Goal: Task Accomplishment & Management: Use online tool/utility

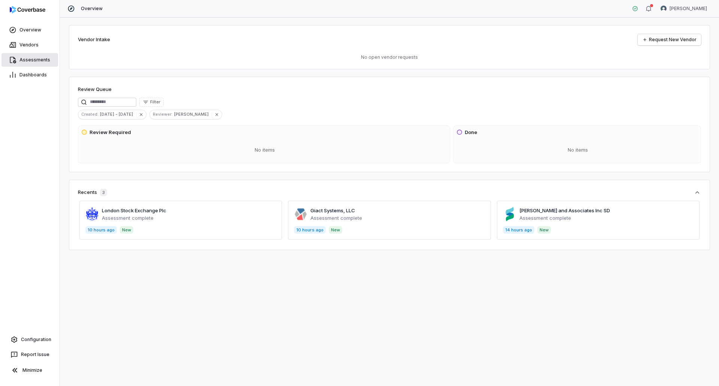
click at [35, 59] on span "Assessments" at bounding box center [34, 60] width 31 height 6
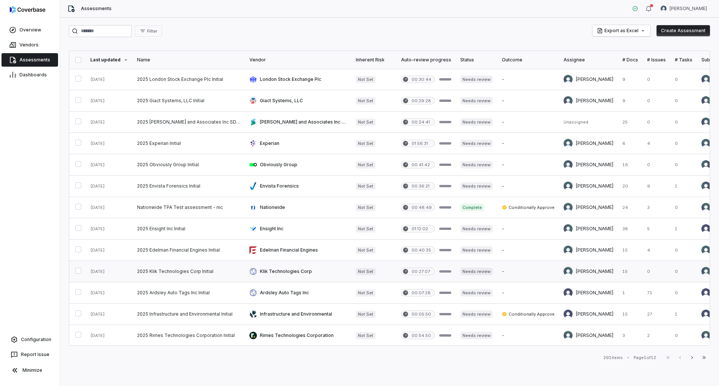
click at [215, 271] on link at bounding box center [188, 271] width 112 height 21
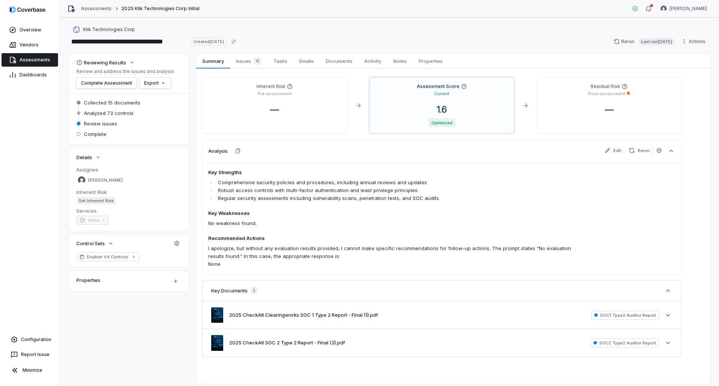
click at [487, 16] on div "Assessments 2025 Klik Technologies Corp Initial [PERSON_NAME]" at bounding box center [389, 9] width 659 height 18
click at [255, 60] on span "0" at bounding box center [257, 60] width 7 height 7
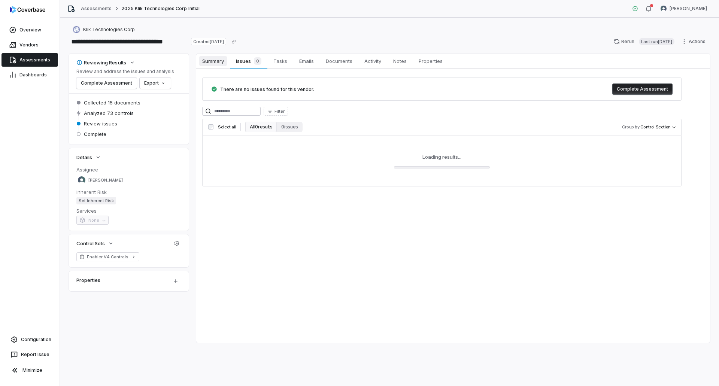
click at [219, 62] on span "Summary" at bounding box center [213, 61] width 28 height 10
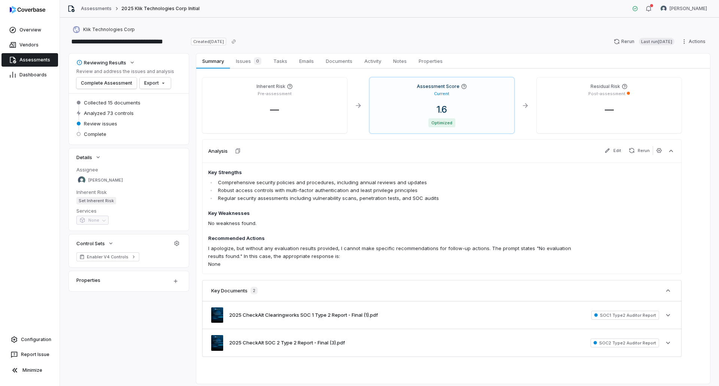
click at [39, 58] on span "Assessments" at bounding box center [34, 60] width 31 height 6
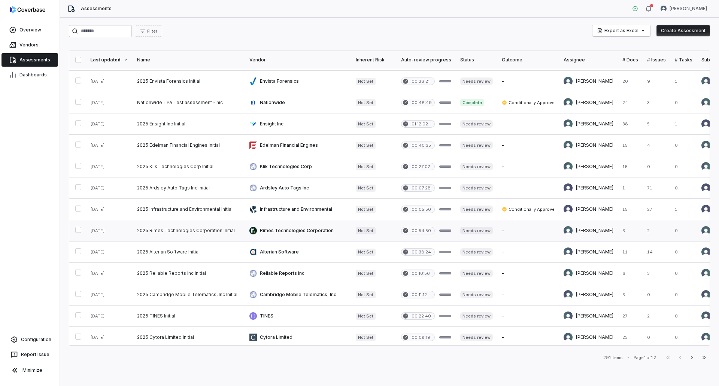
scroll to position [150, 0]
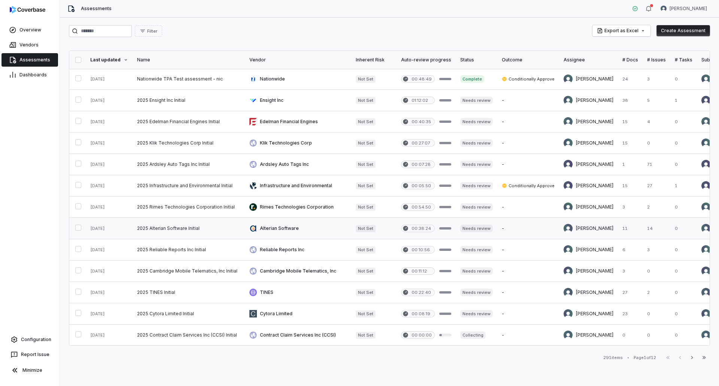
click at [158, 231] on link at bounding box center [188, 228] width 112 height 21
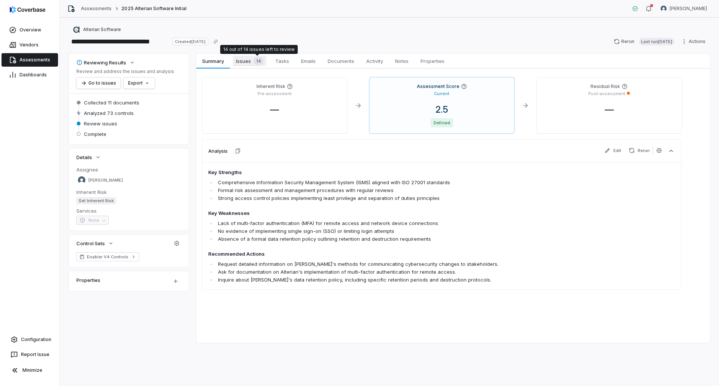
click at [252, 65] on span "Issues 14" at bounding box center [249, 61] width 33 height 10
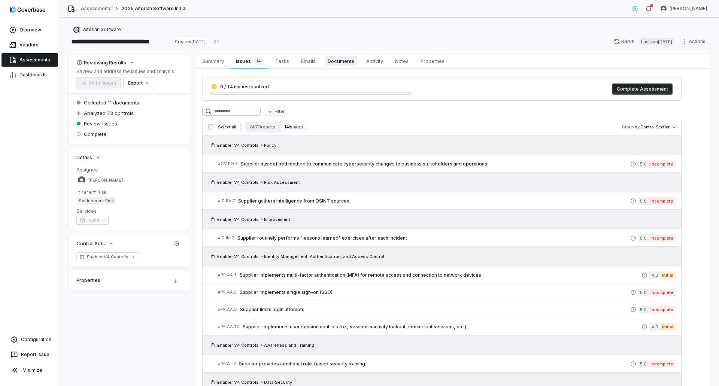
click at [335, 64] on span "Documents" at bounding box center [340, 61] width 33 height 10
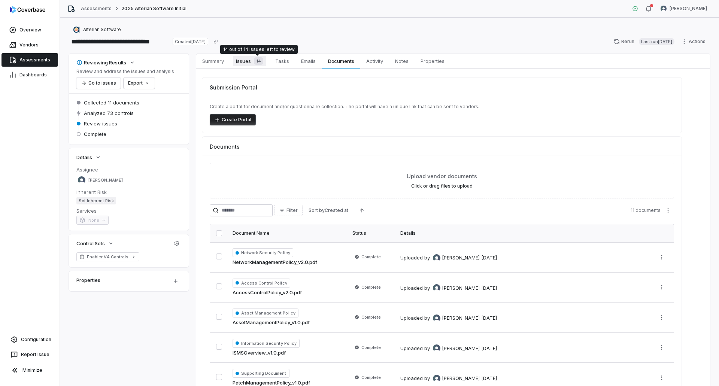
click at [254, 60] on span "14" at bounding box center [258, 60] width 9 height 7
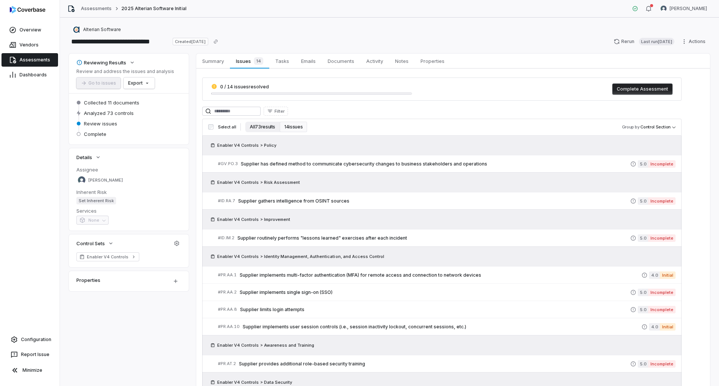
click at [270, 127] on button "All 73 results" at bounding box center [262, 127] width 34 height 10
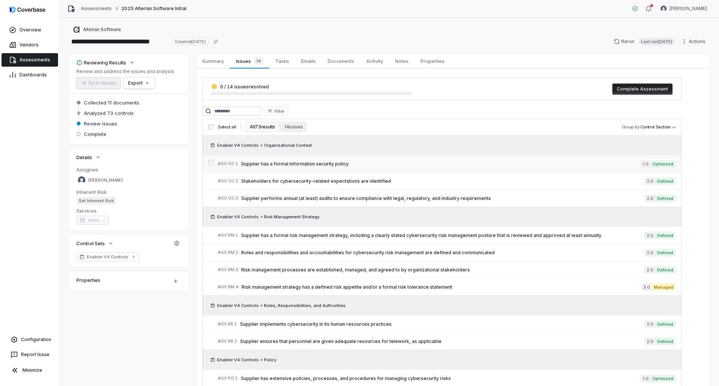
click at [390, 164] on span "Supplier has a formal information security policy" at bounding box center [440, 164] width 399 height 6
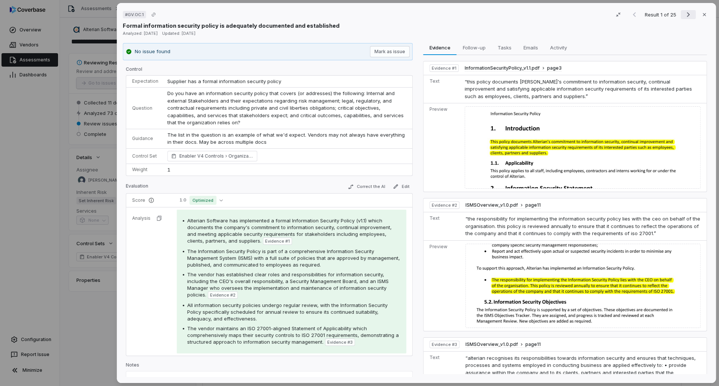
click at [686, 13] on icon "Next result" at bounding box center [687, 14] width 3 height 5
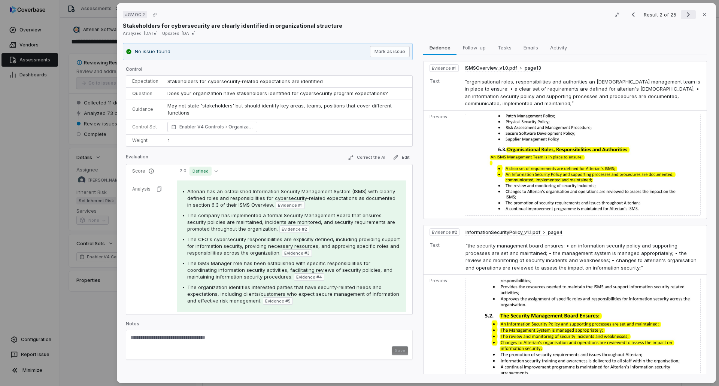
click at [686, 13] on icon "Next result" at bounding box center [687, 14] width 3 height 5
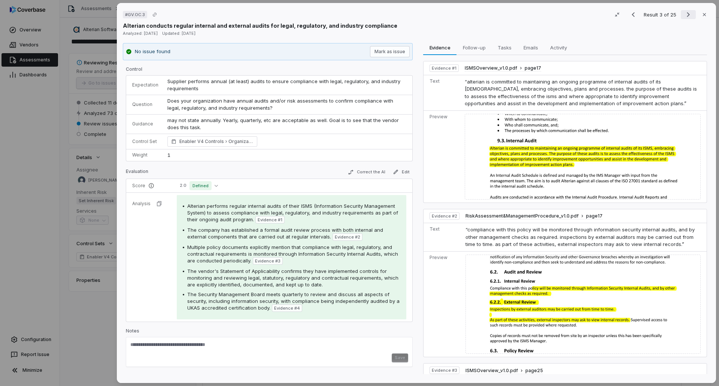
click at [686, 13] on icon "Next result" at bounding box center [687, 14] width 3 height 5
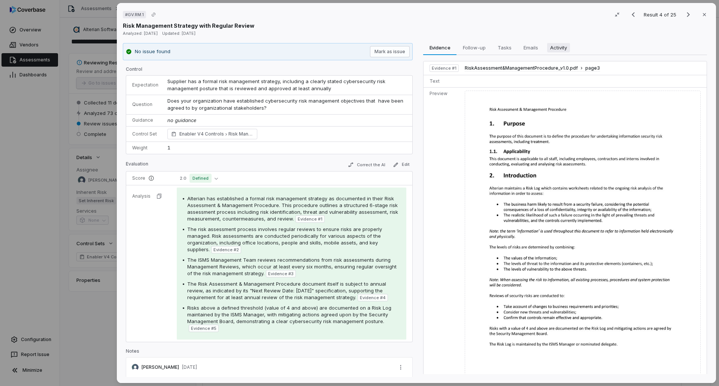
click at [567, 45] on span "Activity" at bounding box center [558, 48] width 23 height 10
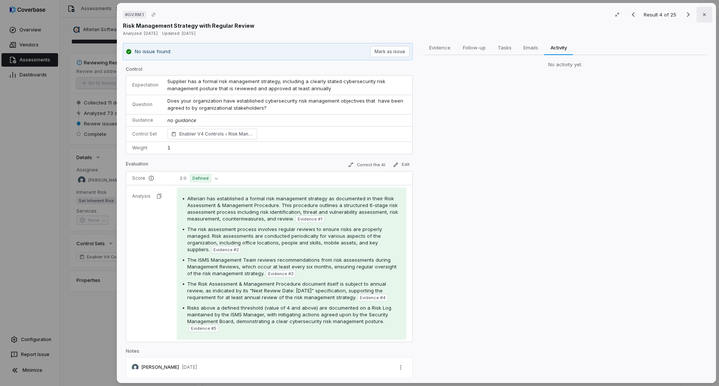
click at [704, 14] on button "Close" at bounding box center [704, 15] width 16 height 16
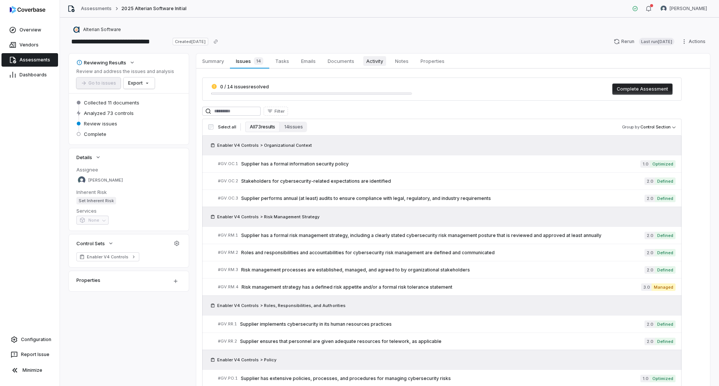
click at [379, 59] on span "Activity" at bounding box center [374, 61] width 23 height 10
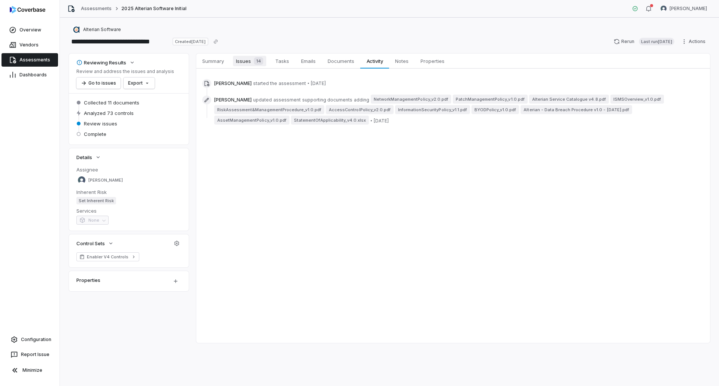
click at [253, 61] on div "14" at bounding box center [257, 60] width 12 height 7
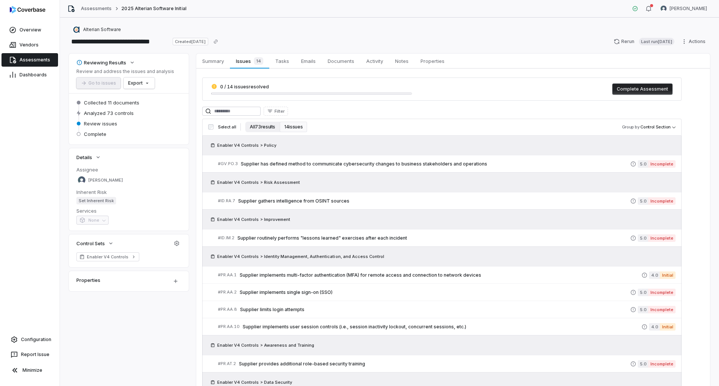
click at [258, 126] on button "All 73 results" at bounding box center [262, 127] width 34 height 10
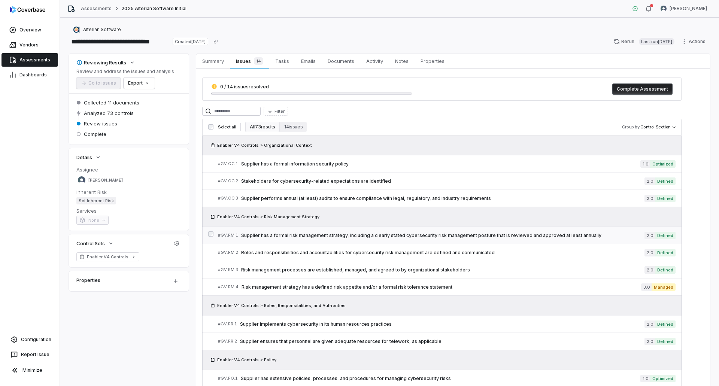
click at [314, 237] on span "Supplier has a formal risk management strategy, including a clearly stated cybe…" at bounding box center [442, 235] width 403 height 6
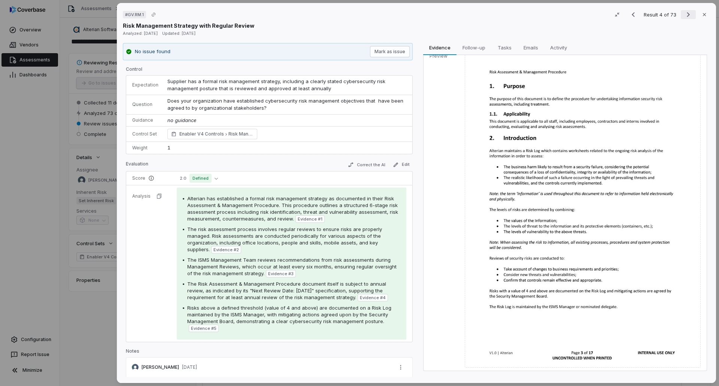
click at [686, 13] on icon "Next result" at bounding box center [687, 14] width 9 height 9
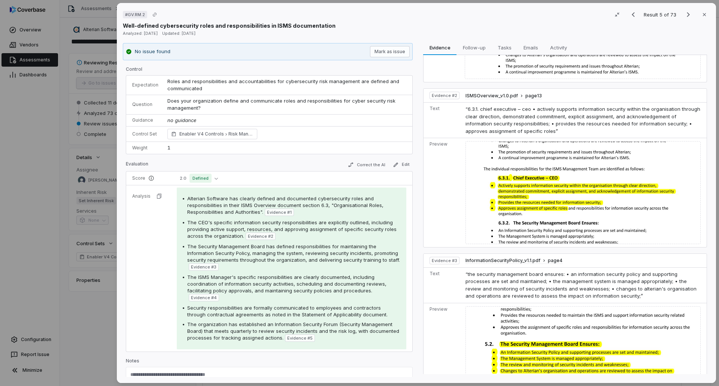
scroll to position [150, 0]
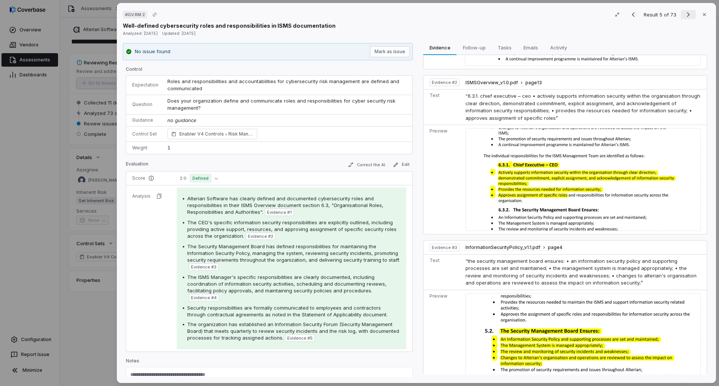
click at [684, 13] on icon "Next result" at bounding box center [687, 14] width 9 height 9
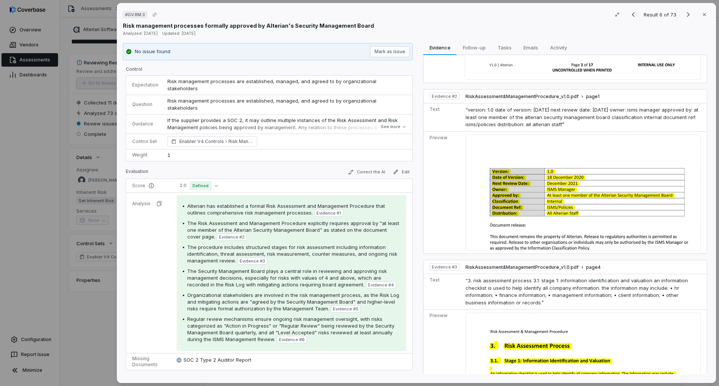
scroll to position [412, 0]
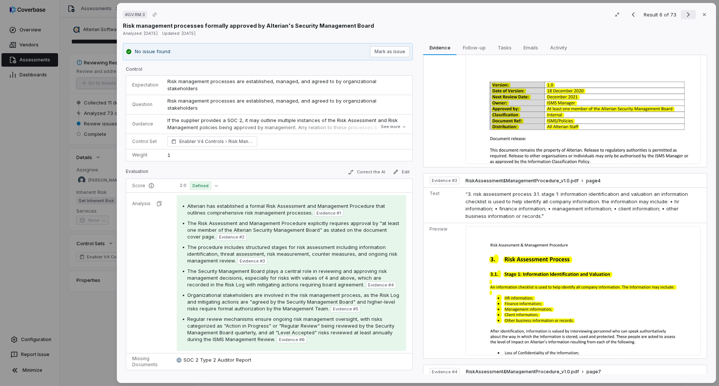
click at [686, 17] on icon "Next result" at bounding box center [687, 14] width 3 height 5
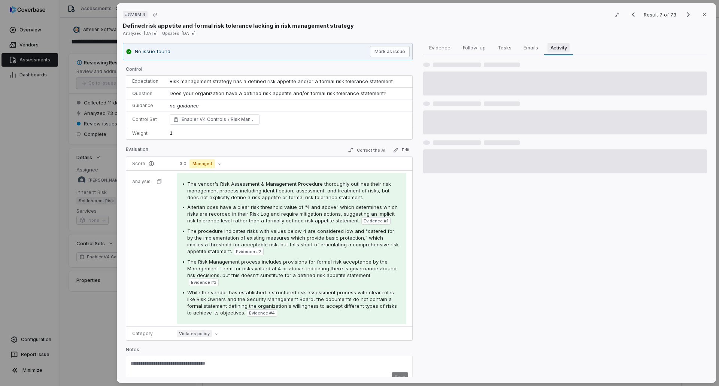
click at [557, 44] on span "Activity" at bounding box center [558, 48] width 22 height 10
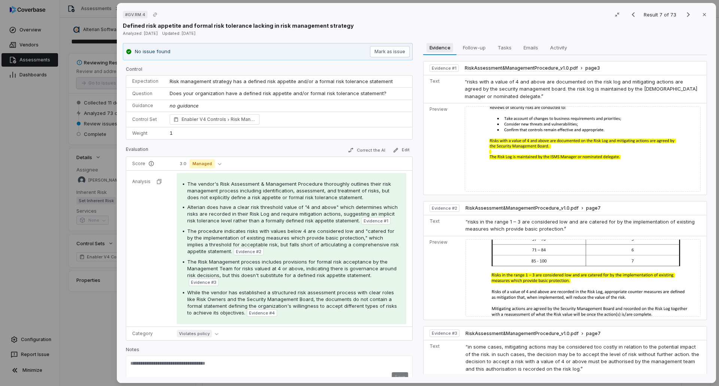
click at [431, 45] on span "Evidence" at bounding box center [439, 48] width 27 height 10
click at [683, 12] on icon "Next result" at bounding box center [687, 14] width 9 height 9
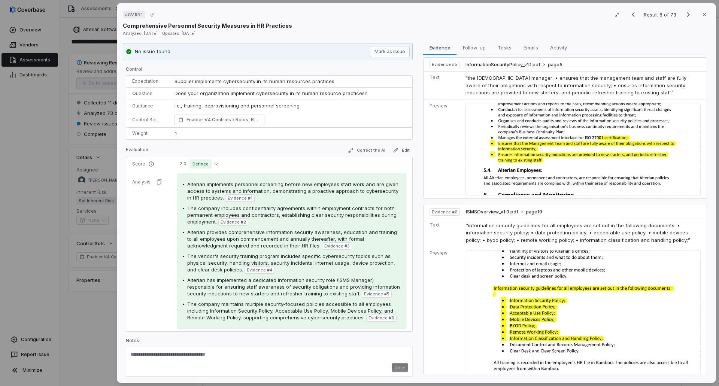
scroll to position [607, 0]
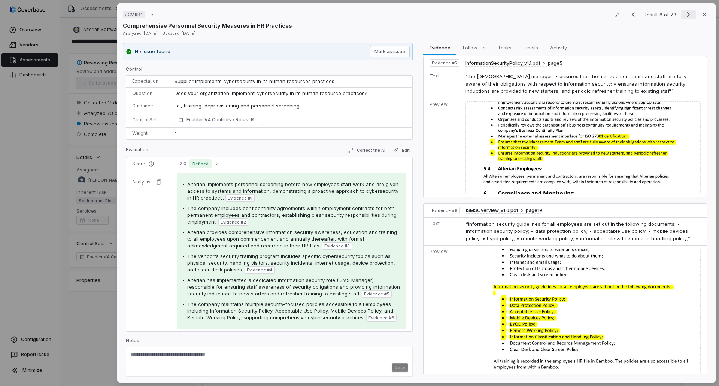
click at [686, 12] on icon "Next result" at bounding box center [687, 14] width 9 height 9
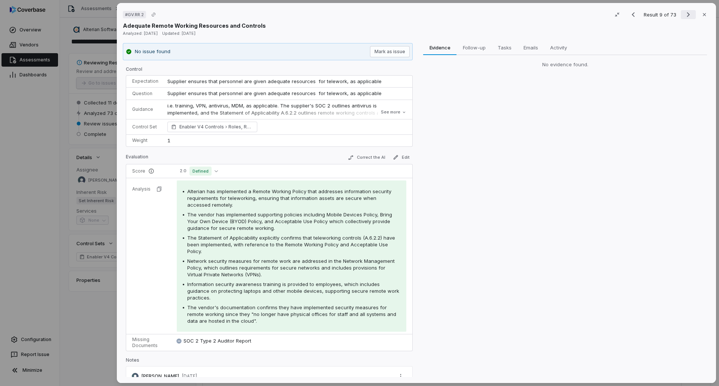
click at [680, 14] on button "Next result" at bounding box center [687, 14] width 15 height 9
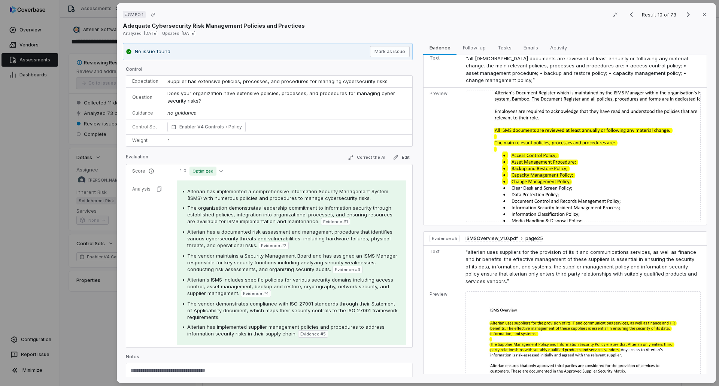
scroll to position [532, 0]
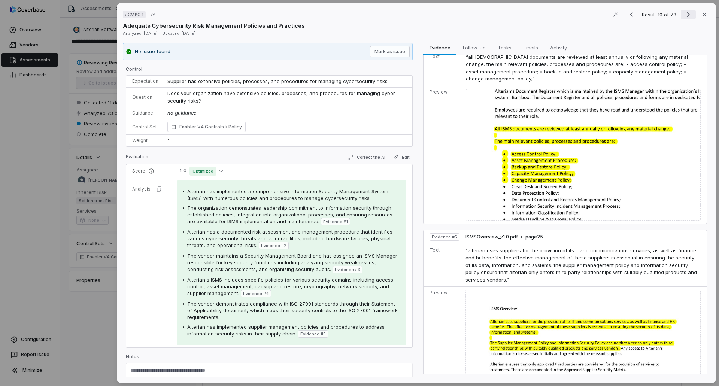
click at [684, 12] on icon "Next result" at bounding box center [687, 14] width 9 height 9
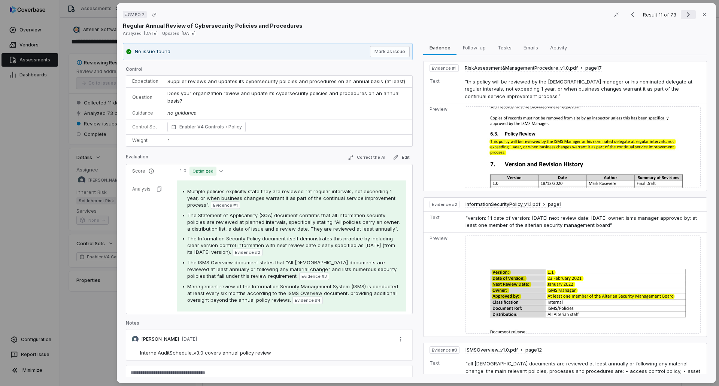
click at [686, 16] on icon "Next result" at bounding box center [687, 14] width 9 height 9
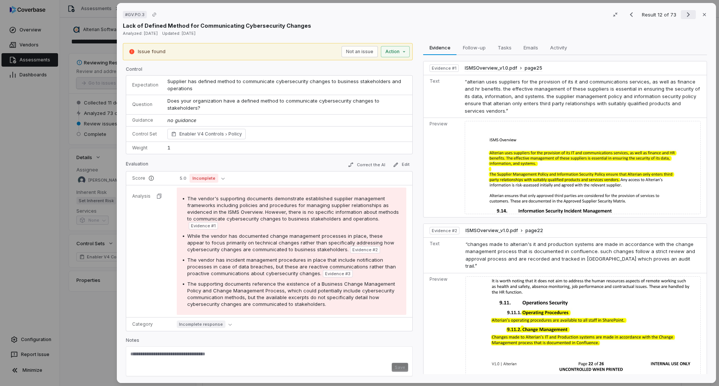
click at [683, 15] on icon "Next result" at bounding box center [687, 14] width 9 height 9
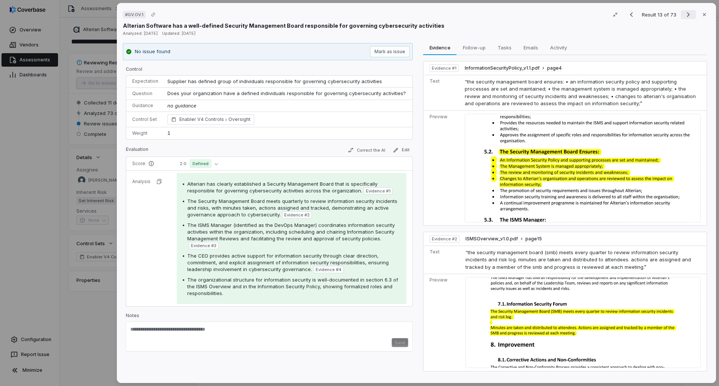
click at [683, 16] on icon "Next result" at bounding box center [687, 14] width 9 height 9
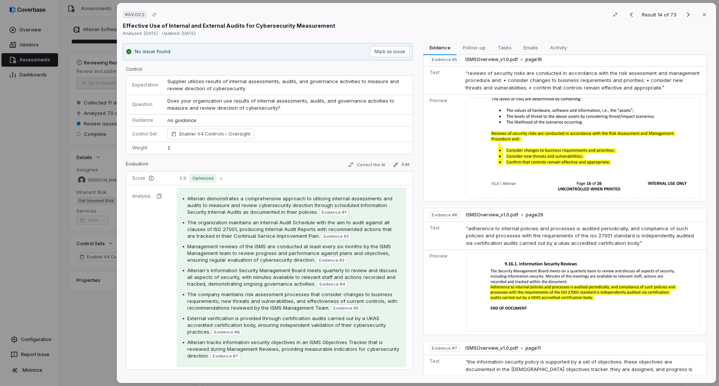
scroll to position [625, 0]
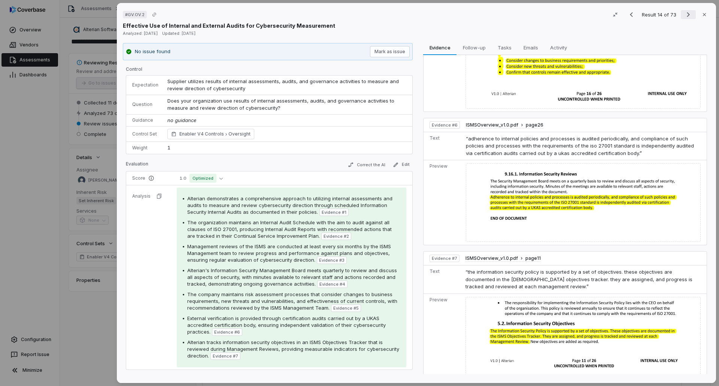
click at [686, 13] on icon "Next result" at bounding box center [687, 14] width 3 height 5
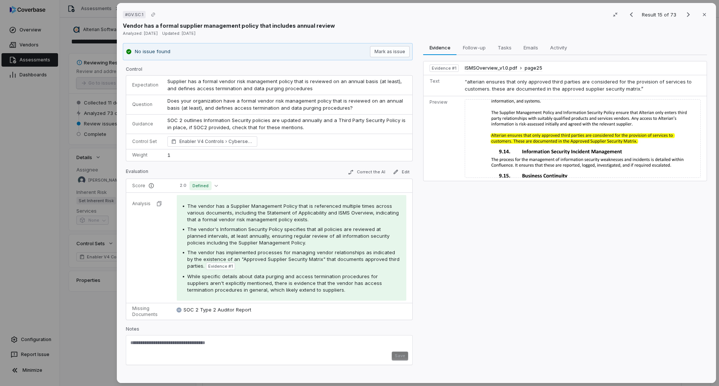
click at [254, 339] on textarea at bounding box center [269, 345] width 278 height 12
type textarea "**********"
click at [401, 354] on button "Save" at bounding box center [399, 355] width 16 height 9
click at [687, 15] on icon "Next result" at bounding box center [687, 14] width 9 height 9
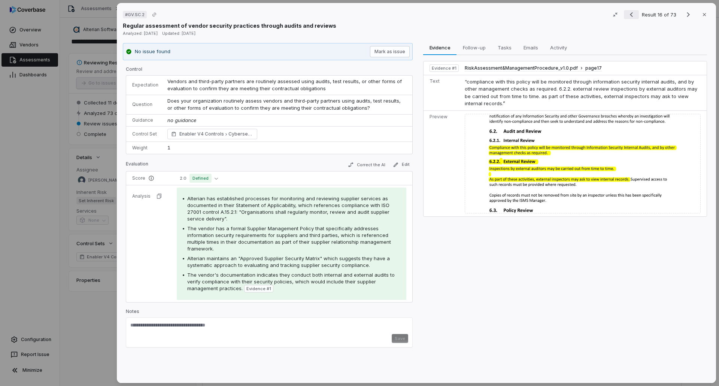
click at [626, 13] on icon "Previous result" at bounding box center [630, 14] width 9 height 9
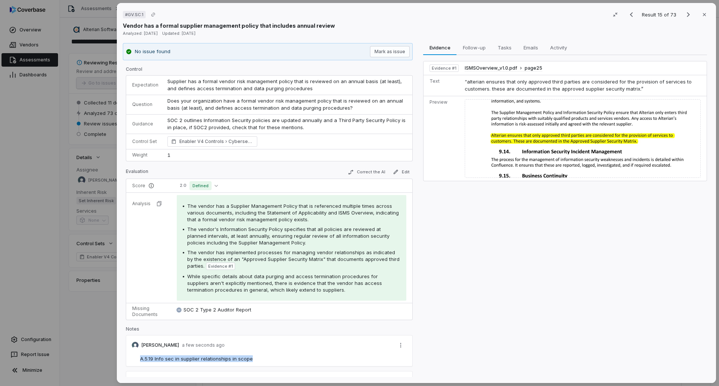
drag, startPoint x: 251, startPoint y: 356, endPoint x: 138, endPoint y: 356, distance: 112.6
click at [138, 356] on div "A.5.19 Info sec in supplier relationships in scope" at bounding box center [269, 358] width 278 height 7
copy span "A.5.19 Info sec in supplier relationships in scope"
click at [686, 17] on icon "Next result" at bounding box center [687, 14] width 9 height 9
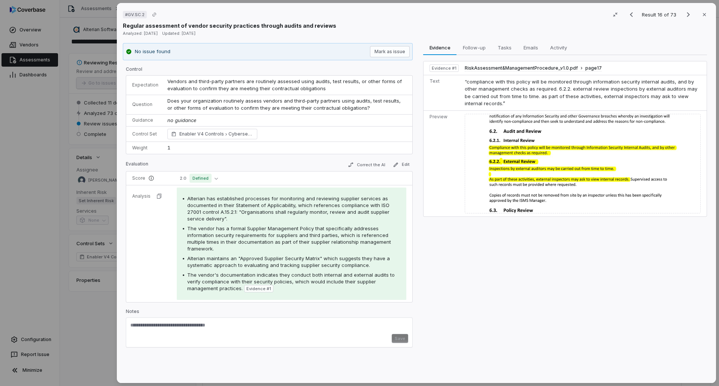
click at [226, 332] on textarea at bounding box center [269, 328] width 278 height 12
paste textarea "**********"
type textarea "**********"
click at [399, 339] on button "Save" at bounding box center [399, 338] width 16 height 9
click at [685, 16] on icon "Next result" at bounding box center [687, 14] width 9 height 9
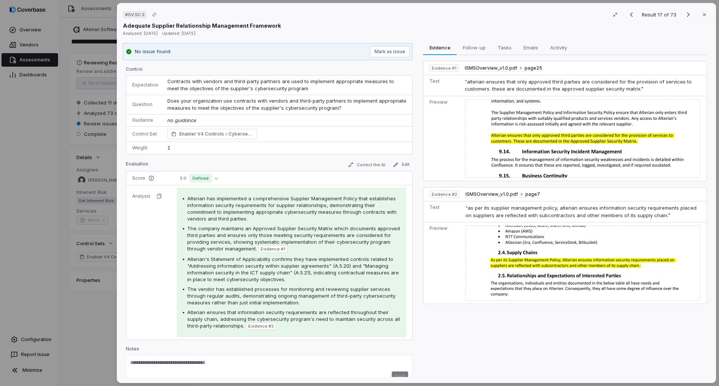
scroll to position [11, 0]
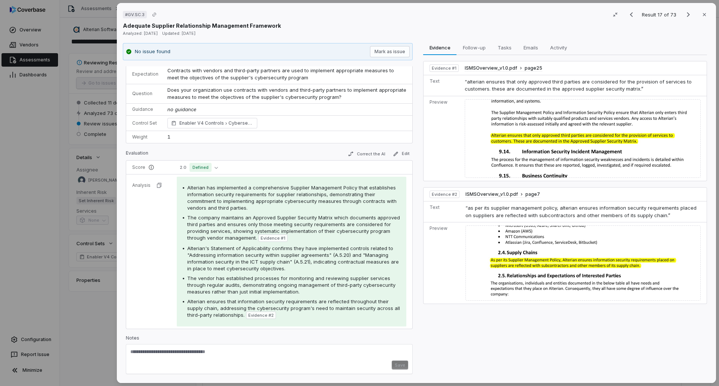
click at [231, 358] on textarea at bounding box center [269, 354] width 278 height 12
click at [193, 349] on textarea "******" at bounding box center [266, 354] width 272 height 12
paste textarea "**********"
type textarea "**********"
click at [396, 363] on button "Save" at bounding box center [399, 364] width 16 height 9
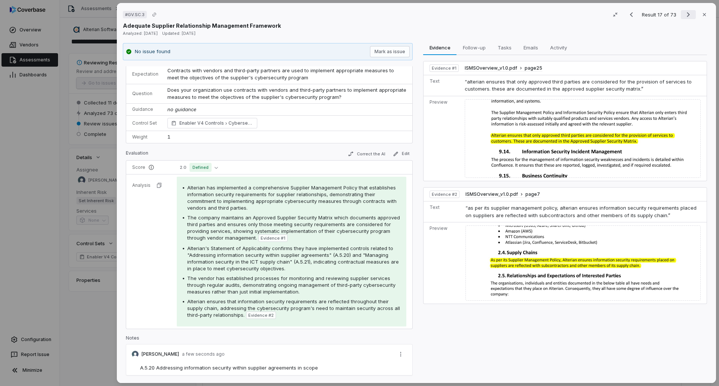
click at [685, 14] on icon "Next result" at bounding box center [687, 14] width 9 height 9
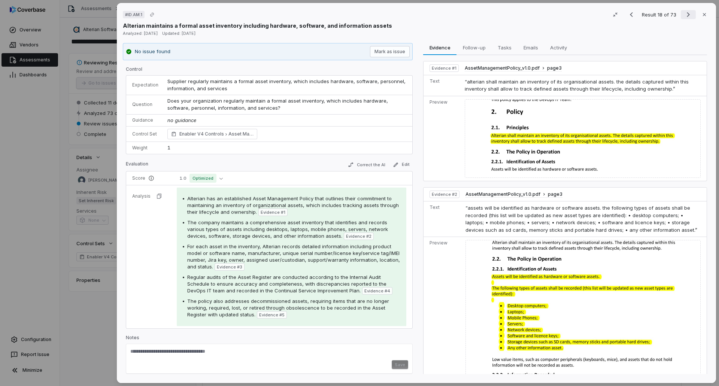
click at [685, 17] on icon "Next result" at bounding box center [687, 14] width 9 height 9
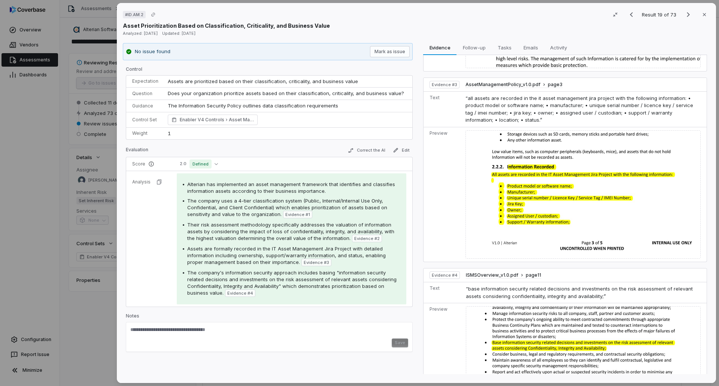
scroll to position [335, 0]
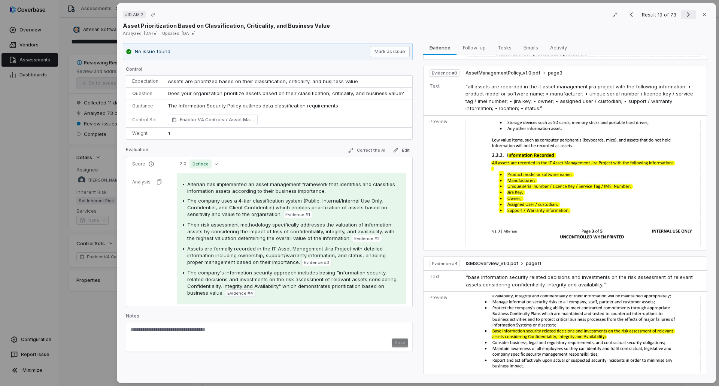
click at [683, 12] on icon "Next result" at bounding box center [687, 14] width 9 height 9
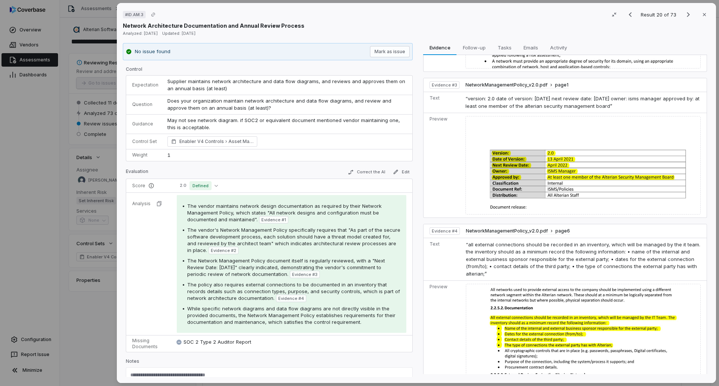
scroll to position [263, 0]
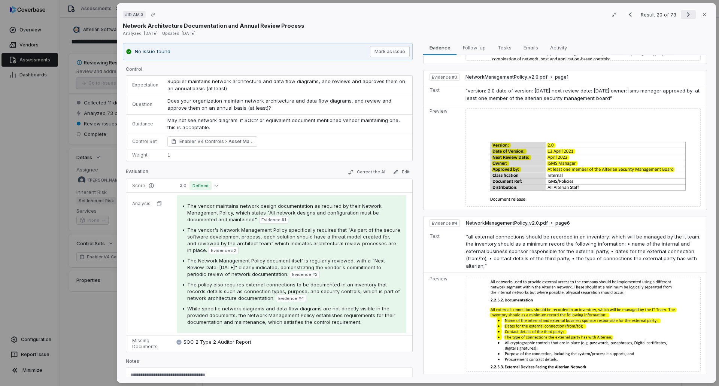
click at [683, 12] on icon "Next result" at bounding box center [687, 14] width 9 height 9
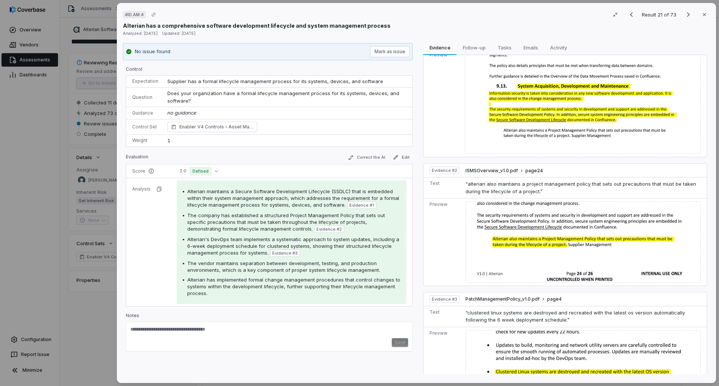
scroll to position [7, 0]
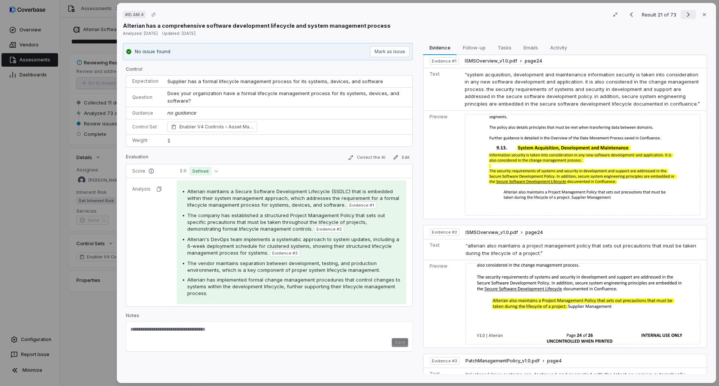
click at [680, 13] on button "Next result" at bounding box center [687, 14] width 15 height 9
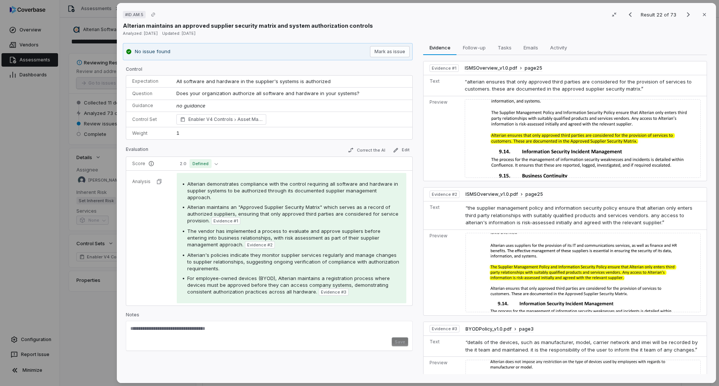
click at [461, 14] on div "# ID.AM.5 Result 22 of 73 Close" at bounding box center [416, 14] width 587 height 11
click at [210, 164] on span "Defined" at bounding box center [200, 163] width 22 height 9
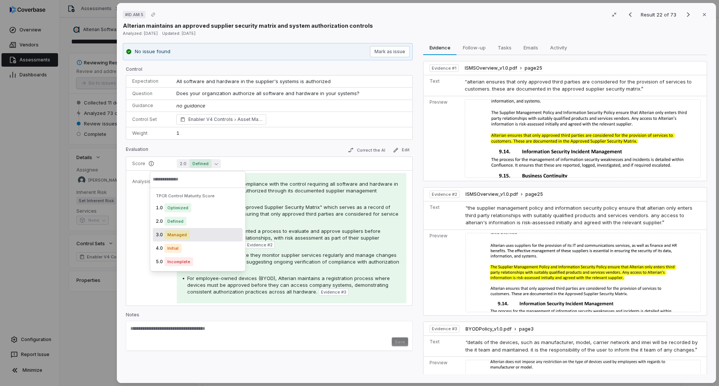
click at [165, 234] on span "Managed" at bounding box center [176, 234] width 25 height 9
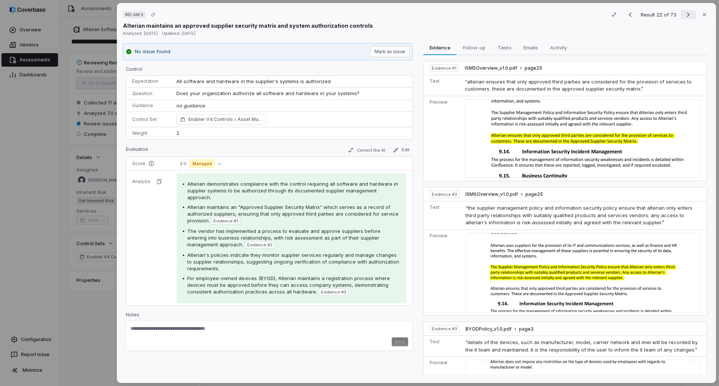
click at [684, 15] on icon "Next result" at bounding box center [687, 14] width 9 height 9
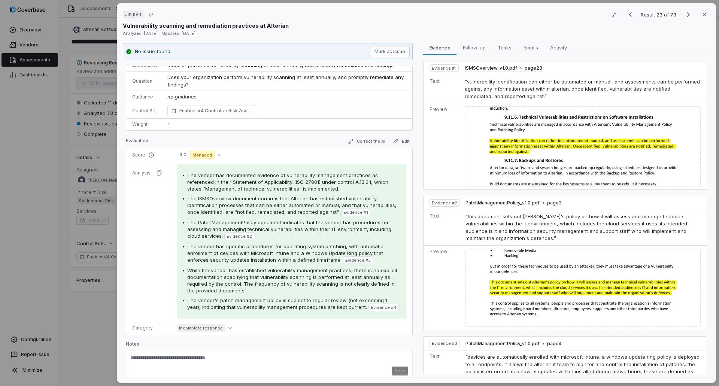
scroll to position [22, 0]
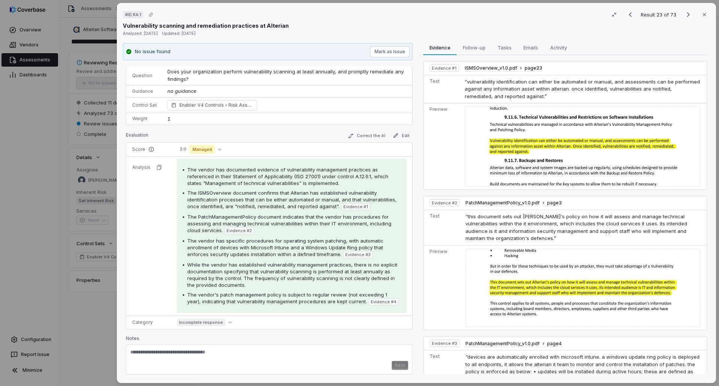
click at [167, 357] on textarea at bounding box center [269, 355] width 278 height 12
click at [177, 354] on textarea "****" at bounding box center [266, 355] width 272 height 12
paste textarea "**********"
type textarea "**********"
click at [399, 363] on button "Save" at bounding box center [399, 365] width 16 height 9
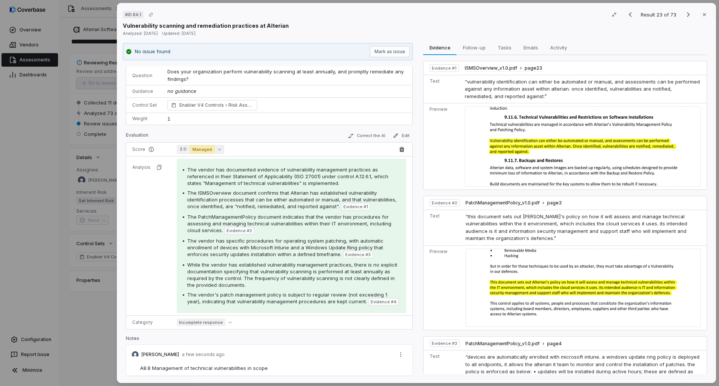
click at [213, 146] on span "Managed" at bounding box center [201, 149] width 25 height 9
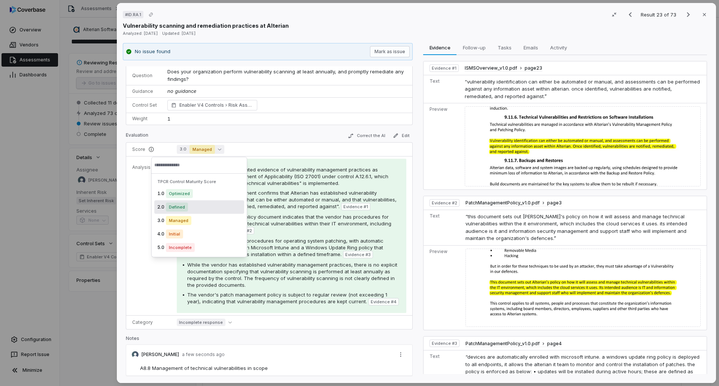
click at [184, 207] on span "Defined" at bounding box center [177, 206] width 22 height 9
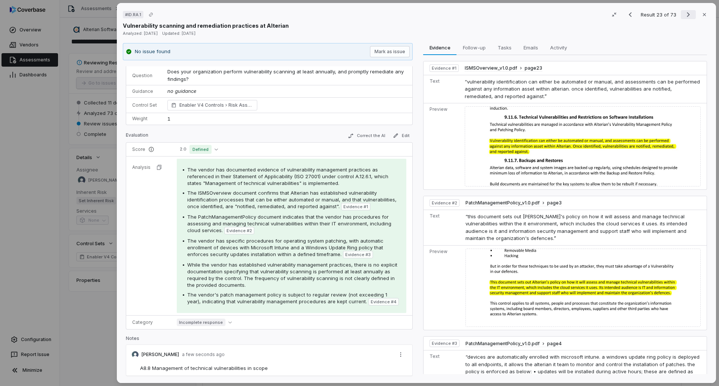
click at [686, 17] on icon "Next result" at bounding box center [687, 14] width 3 height 5
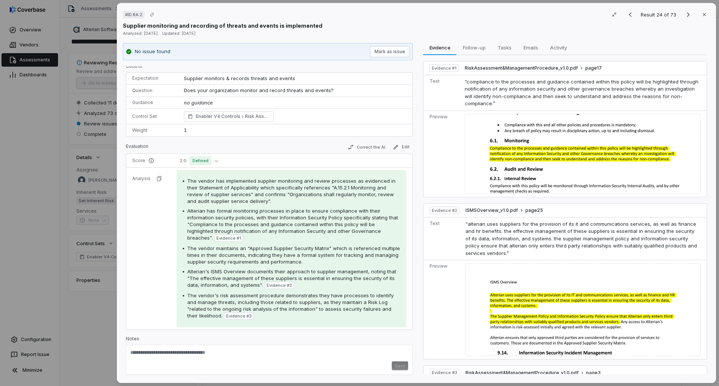
scroll to position [4, 0]
click at [199, 353] on textarea at bounding box center [269, 354] width 278 height 12
type textarea "**********"
click at [392, 367] on button "Save" at bounding box center [399, 364] width 16 height 9
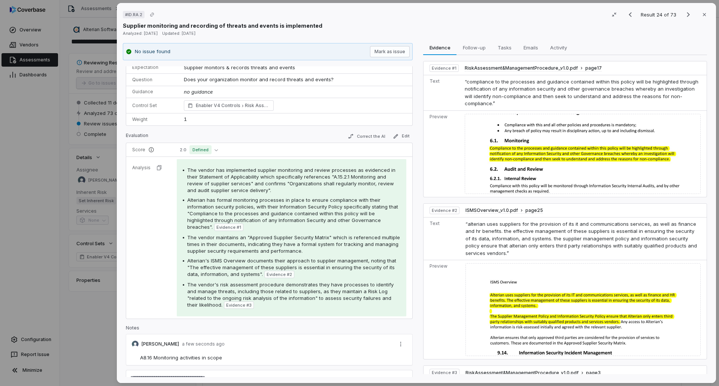
scroll to position [0, 0]
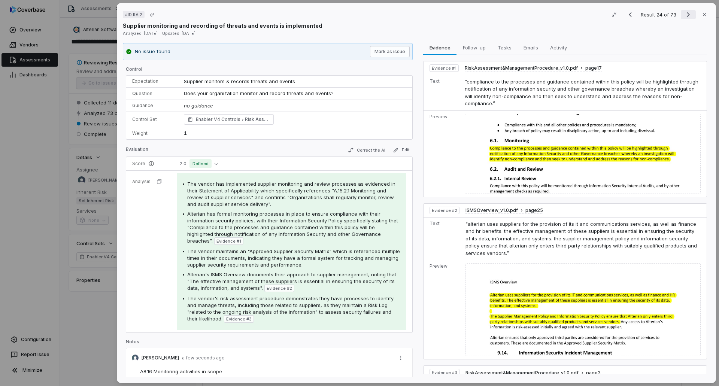
click at [686, 14] on icon "Next result" at bounding box center [687, 14] width 3 height 5
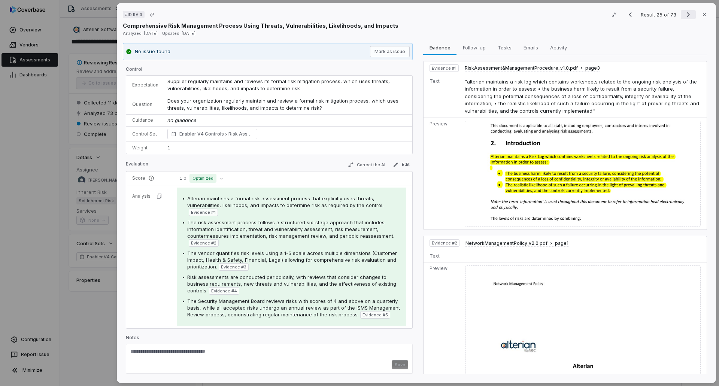
click at [686, 13] on icon "Next result" at bounding box center [687, 14] width 3 height 5
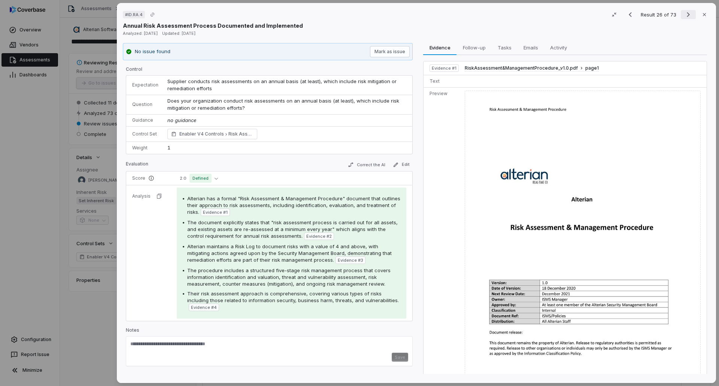
click at [687, 14] on icon "Next result" at bounding box center [687, 14] width 9 height 9
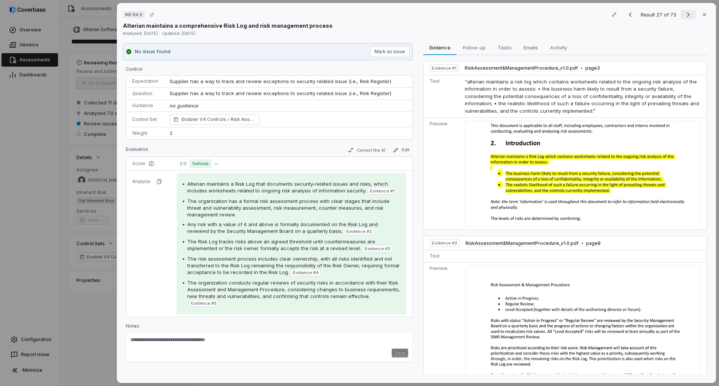
click at [686, 12] on icon "Next result" at bounding box center [687, 14] width 9 height 9
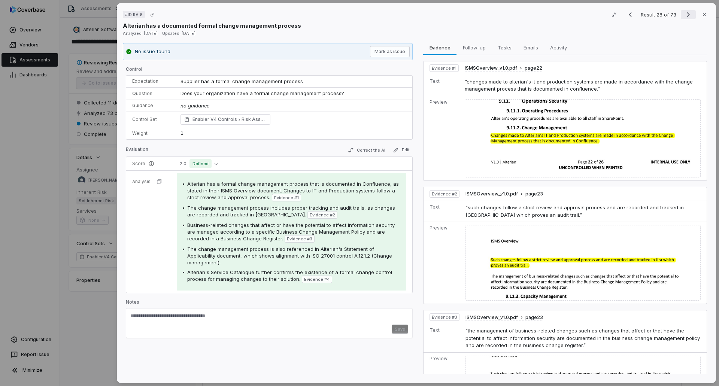
click at [680, 10] on button "Next result" at bounding box center [687, 14] width 15 height 9
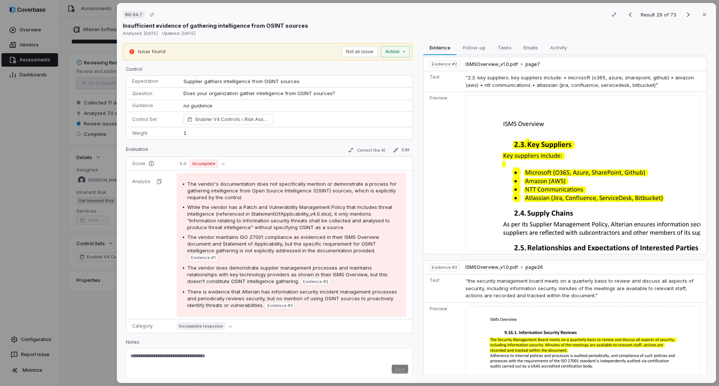
scroll to position [163, 0]
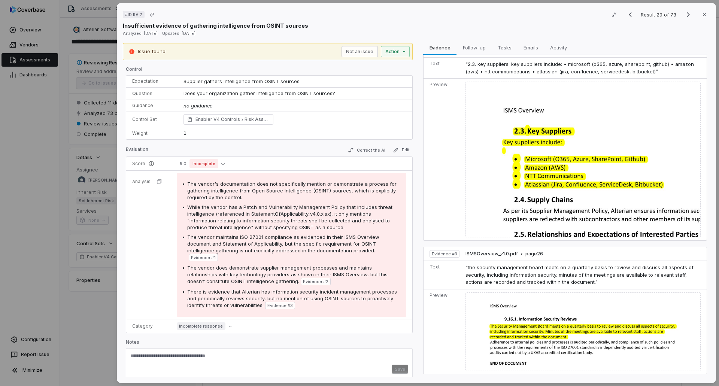
click at [172, 358] on textarea at bounding box center [269, 359] width 278 height 12
type textarea "**********"
click at [208, 163] on span "Incomplete" at bounding box center [203, 163] width 29 height 9
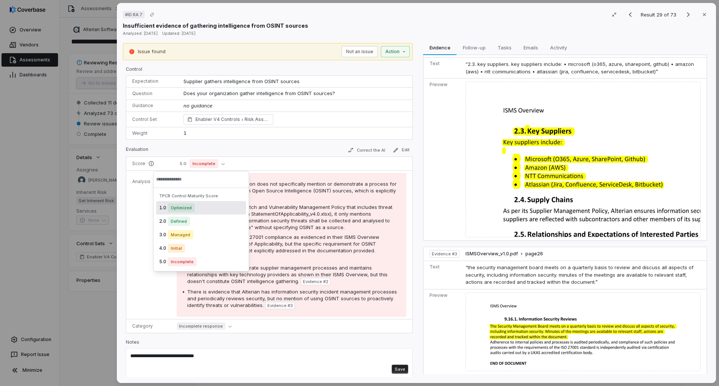
click at [228, 349] on div "**********" at bounding box center [269, 363] width 287 height 30
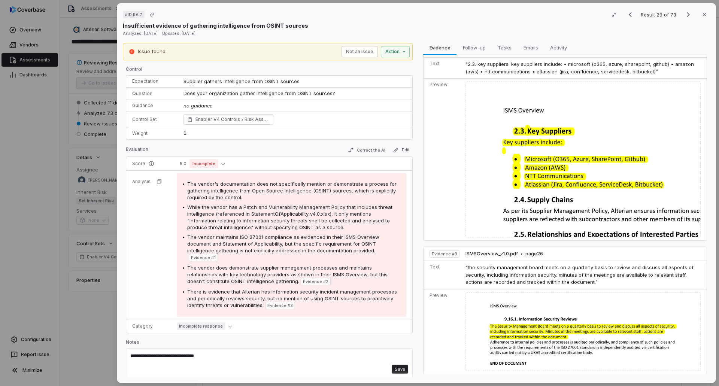
scroll to position [4, 0]
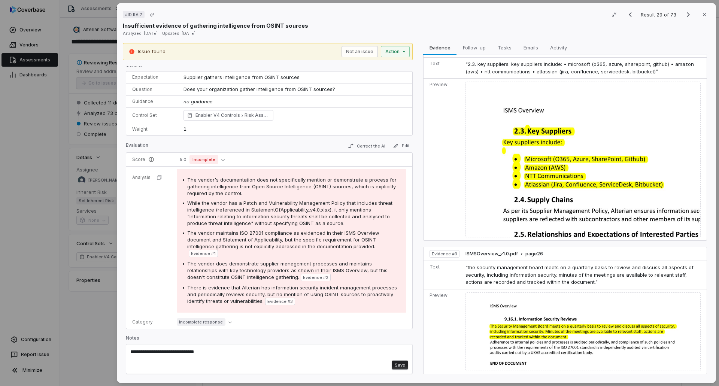
drag, startPoint x: 213, startPoint y: 353, endPoint x: 125, endPoint y: 361, distance: 88.7
click at [125, 361] on div "**********" at bounding box center [268, 210] width 290 height 334
click at [365, 51] on button "Not an issue" at bounding box center [359, 51] width 36 height 11
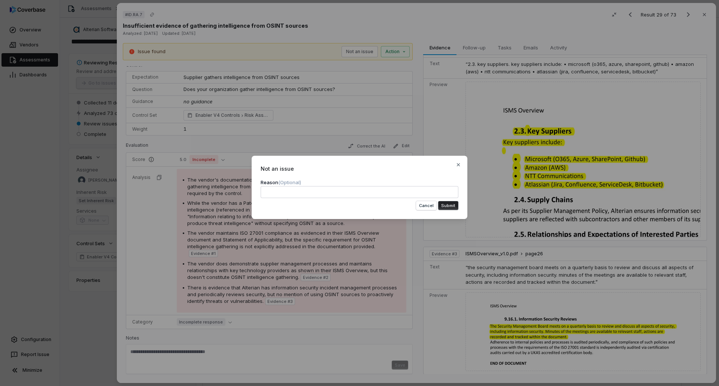
type textarea "**********"
type textarea "*"
type textarea "**********"
click at [448, 204] on button "Submit" at bounding box center [448, 205] width 20 height 9
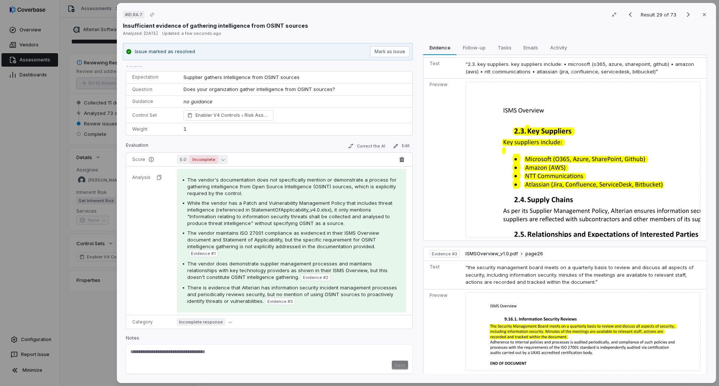
click at [215, 159] on span "Incomplete" at bounding box center [203, 159] width 29 height 9
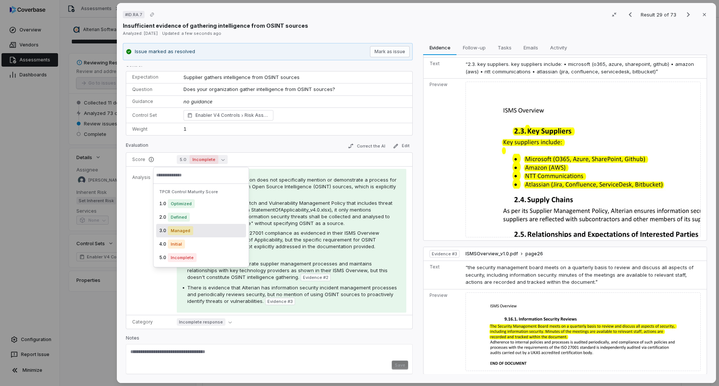
click at [182, 233] on span "Managed" at bounding box center [180, 230] width 25 height 9
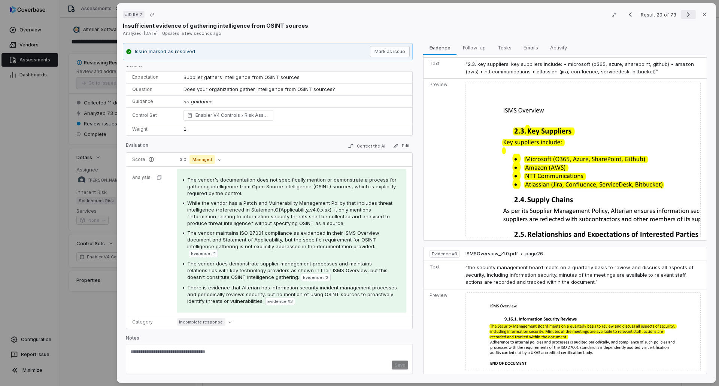
click at [684, 16] on icon "Next result" at bounding box center [687, 14] width 9 height 9
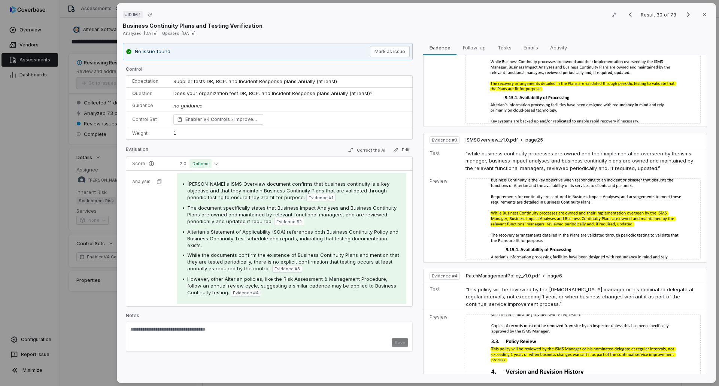
scroll to position [226, 0]
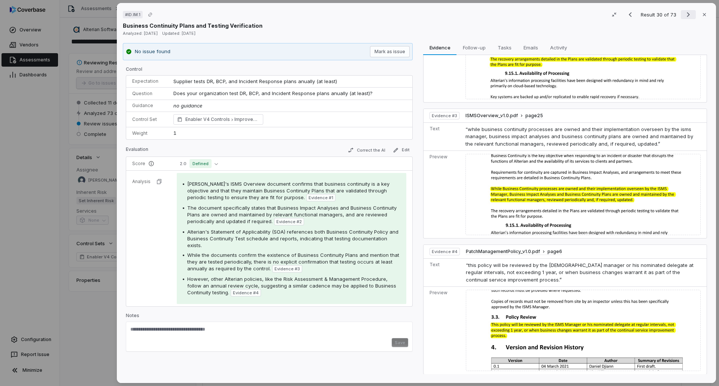
click at [683, 14] on icon "Next result" at bounding box center [687, 14] width 9 height 9
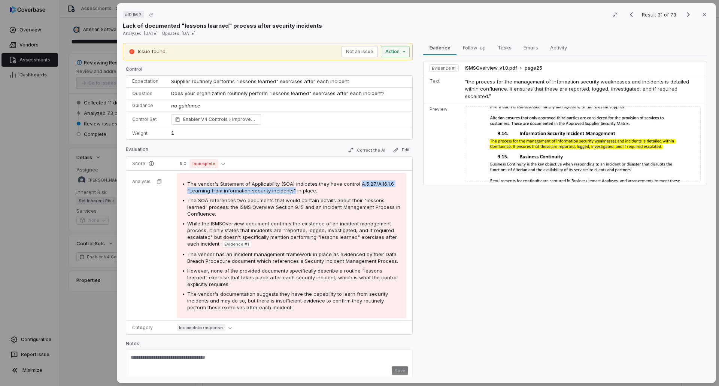
drag, startPoint x: 292, startPoint y: 190, endPoint x: 357, endPoint y: 182, distance: 64.9
click at [357, 182] on span "The vendor's Statement of Applicability (SOA) indicates they have control A.5.2…" at bounding box center [290, 187] width 207 height 13
copy span "A.5.27/A.16.1.6 "Learning from information security incidents""
click at [207, 358] on textarea at bounding box center [269, 360] width 278 height 12
click at [359, 52] on button "Not an issue" at bounding box center [359, 51] width 36 height 11
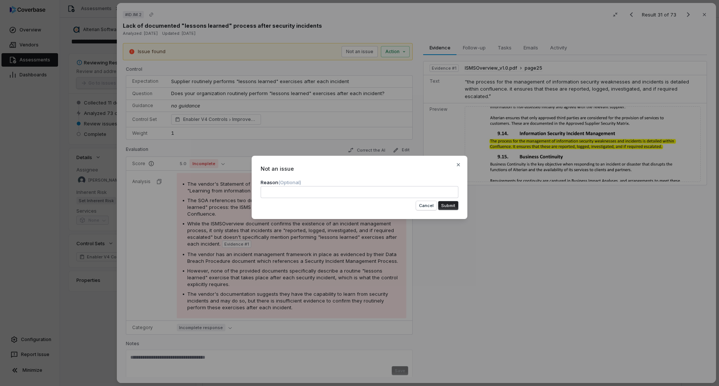
type textarea "*"
type textarea "**********"
type textarea "*"
type textarea "**********"
type textarea "*"
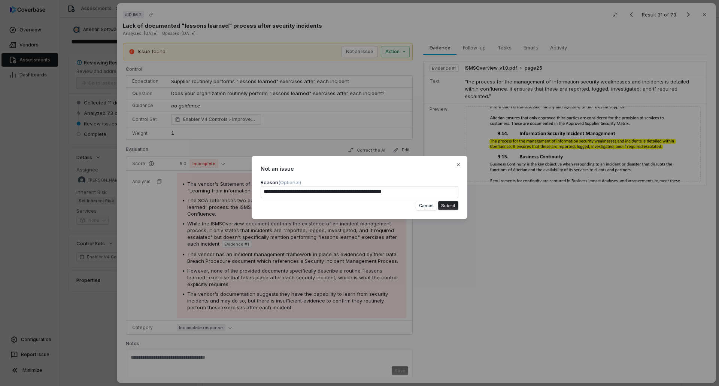
type textarea "**********"
type textarea "*"
type textarea "**********"
type textarea "*"
type textarea "**********"
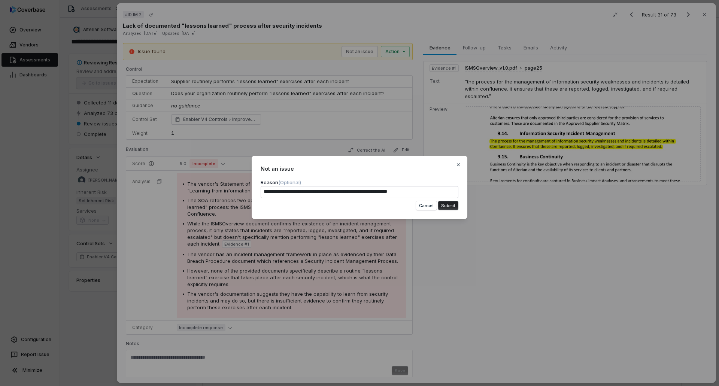
type textarea "*"
type textarea "**********"
type textarea "*"
type textarea "**********"
type textarea "*"
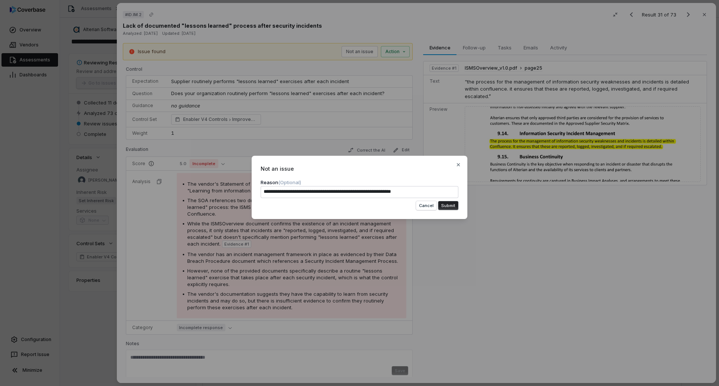
type textarea "**********"
type textarea "*"
type textarea "**********"
type textarea "*"
type textarea "**********"
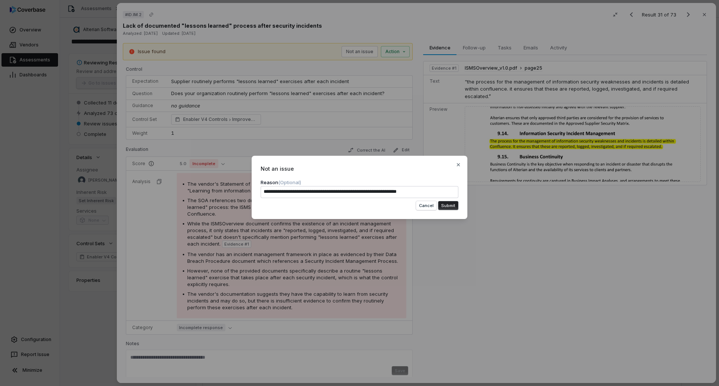
type textarea "*"
type textarea "**********"
click at [451, 207] on button "Submit" at bounding box center [448, 205] width 20 height 9
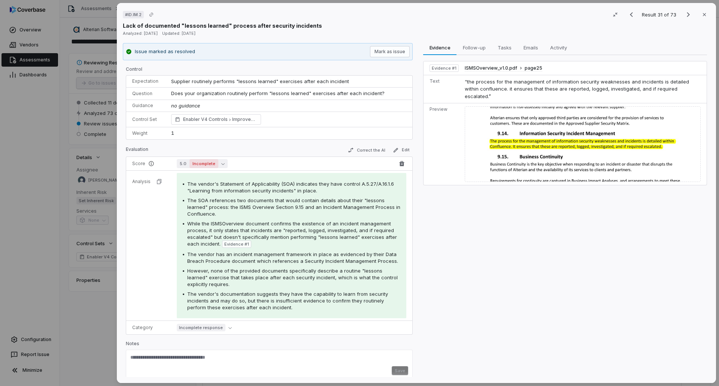
click at [221, 163] on icon "button" at bounding box center [222, 163] width 3 height 3
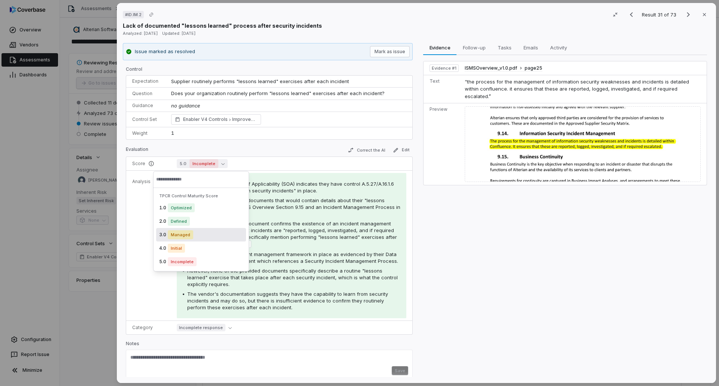
click at [181, 239] on div "3.0 Managed" at bounding box center [201, 234] width 90 height 13
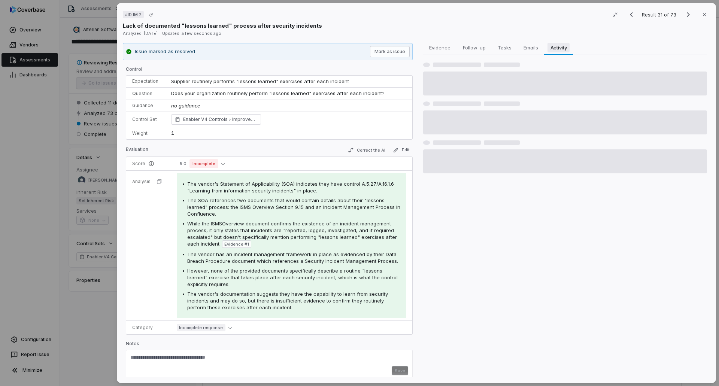
click at [557, 46] on span "Activity" at bounding box center [558, 48] width 22 height 10
click at [440, 50] on span "Evidence" at bounding box center [439, 48] width 27 height 10
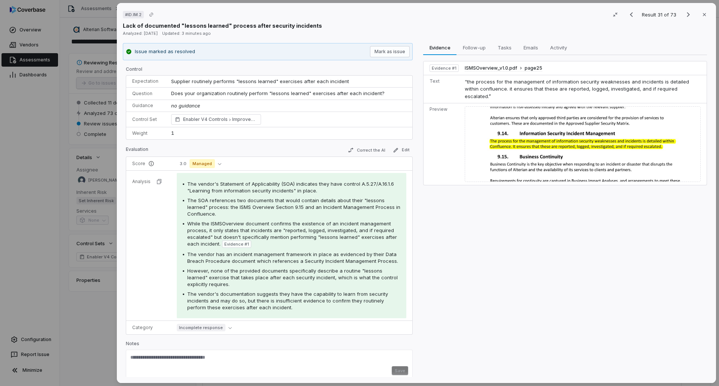
click at [45, 116] on div "# ID.IM.2 Result 31 of 73 Close Lack of documented "lessons learned" process af…" at bounding box center [359, 193] width 719 height 386
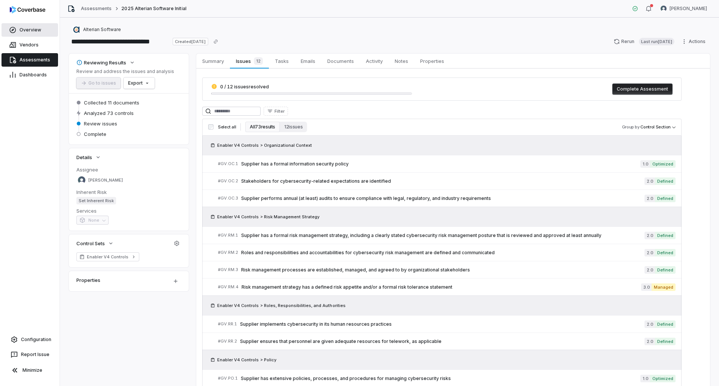
click at [22, 30] on span "Overview" at bounding box center [30, 30] width 22 height 6
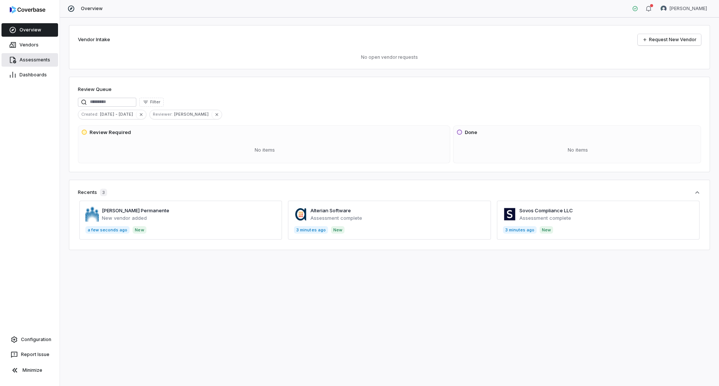
click at [31, 60] on span "Assessments" at bounding box center [34, 60] width 31 height 6
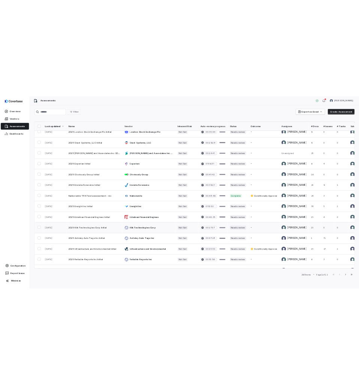
scroll to position [150, 0]
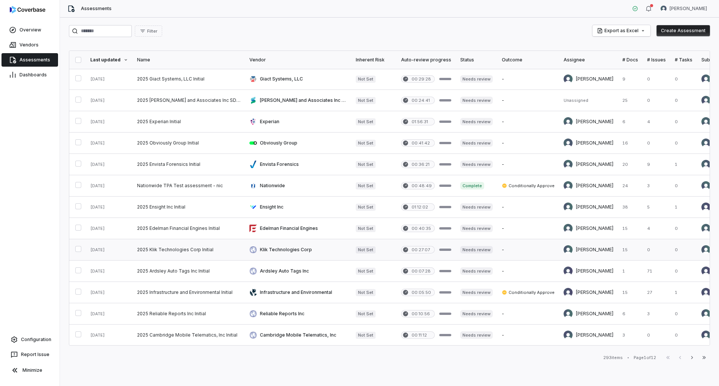
click at [194, 251] on link at bounding box center [188, 249] width 112 height 21
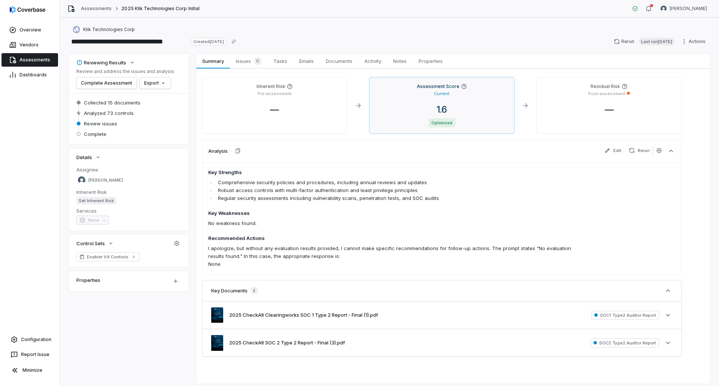
click at [449, 101] on div "Assessment Score Current 1.6 Optimized" at bounding box center [441, 105] width 145 height 56
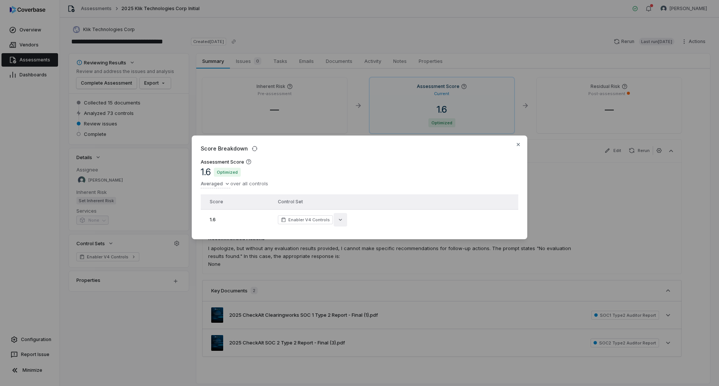
click at [340, 217] on icon "button" at bounding box center [340, 220] width 6 height 6
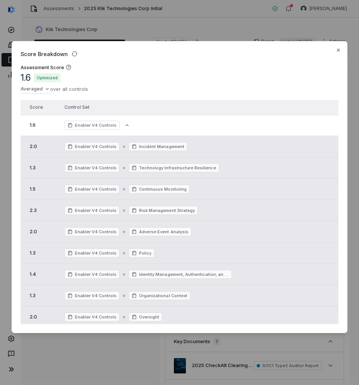
scroll to position [37, 0]
